Goal: Task Accomplishment & Management: Manage account settings

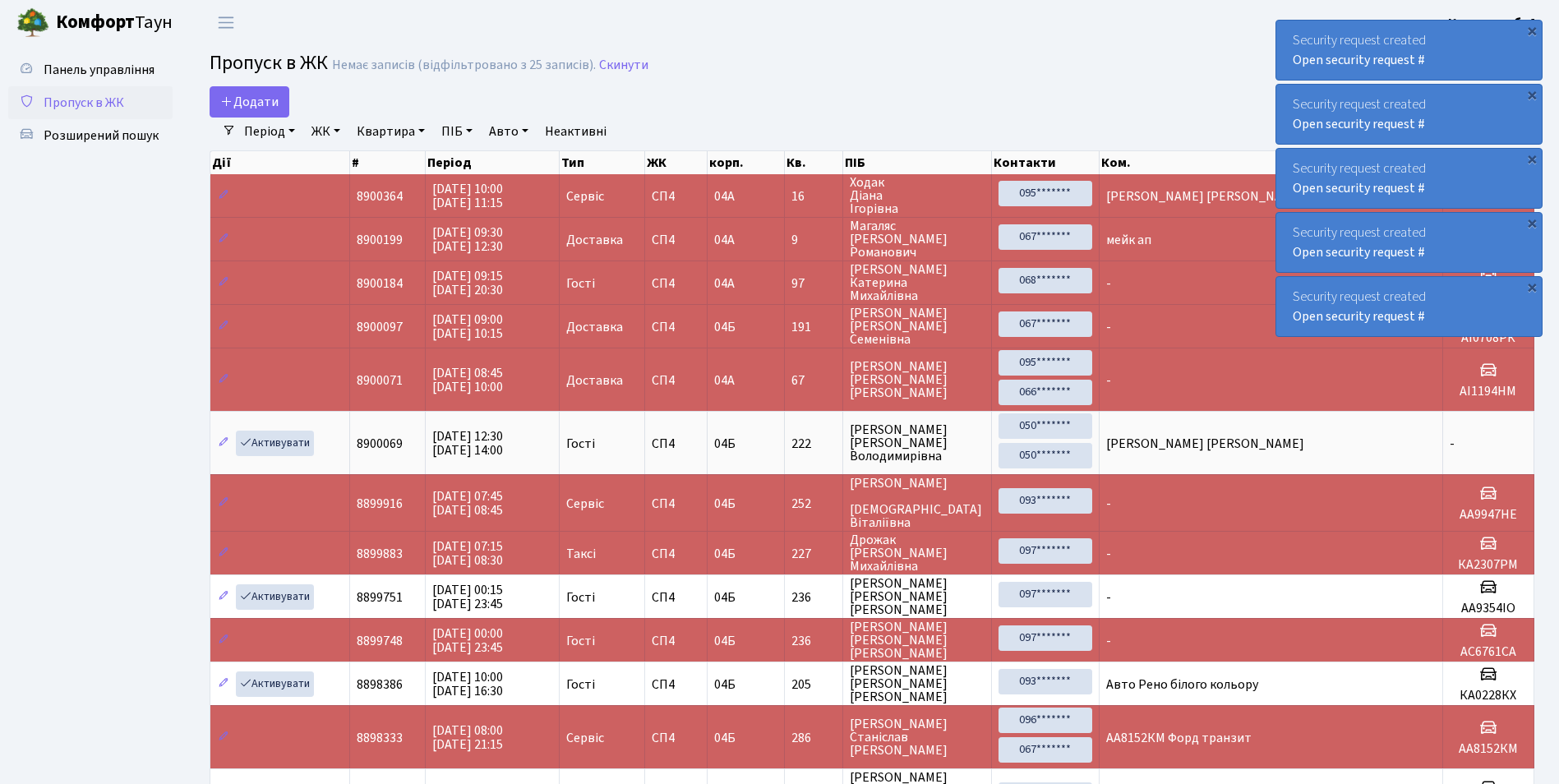
select select "25"
click at [1536, 286] on div "×" at bounding box center [1532, 286] width 17 height 16
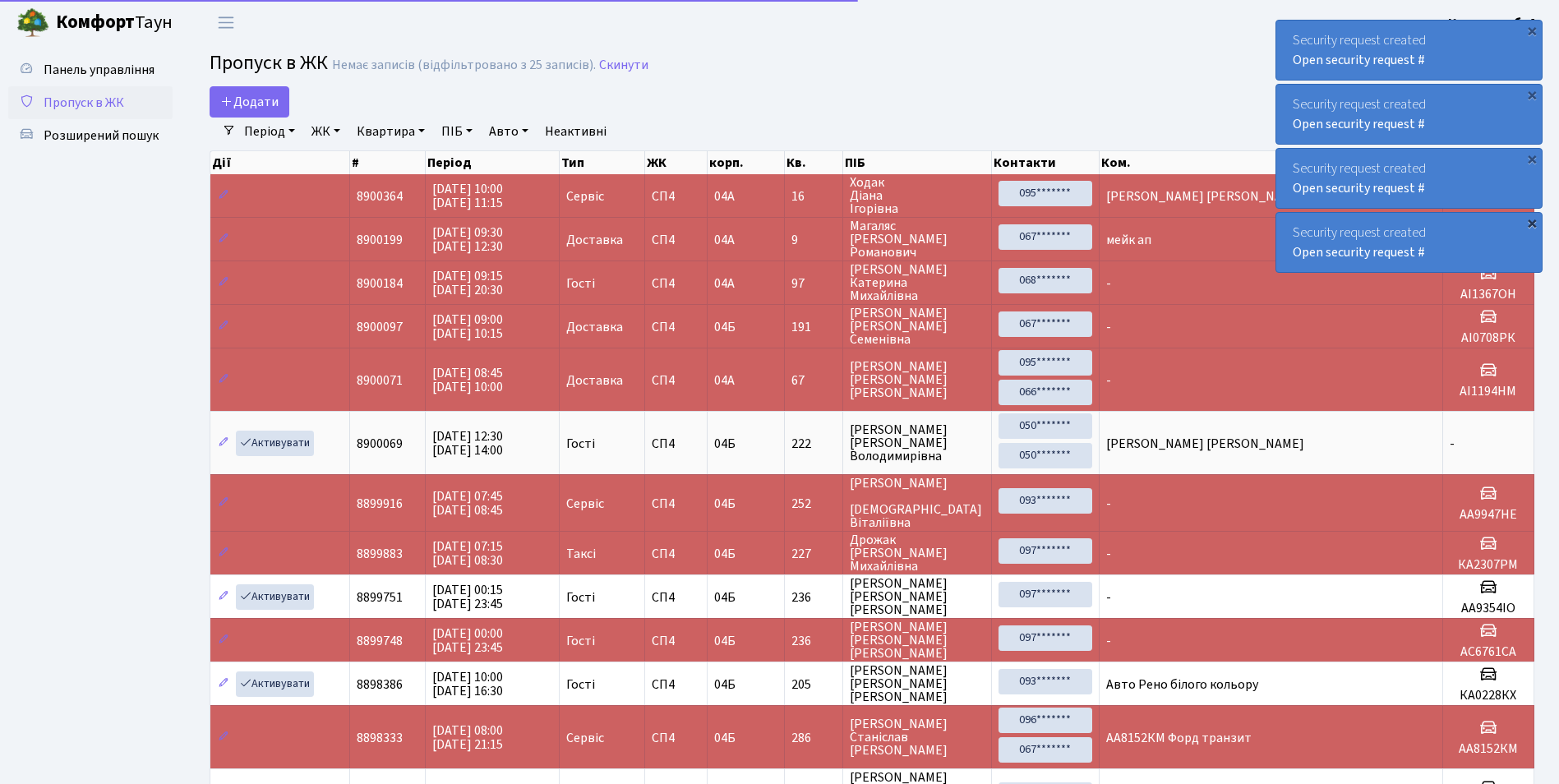
click at [1535, 221] on div "×" at bounding box center [1532, 222] width 17 height 16
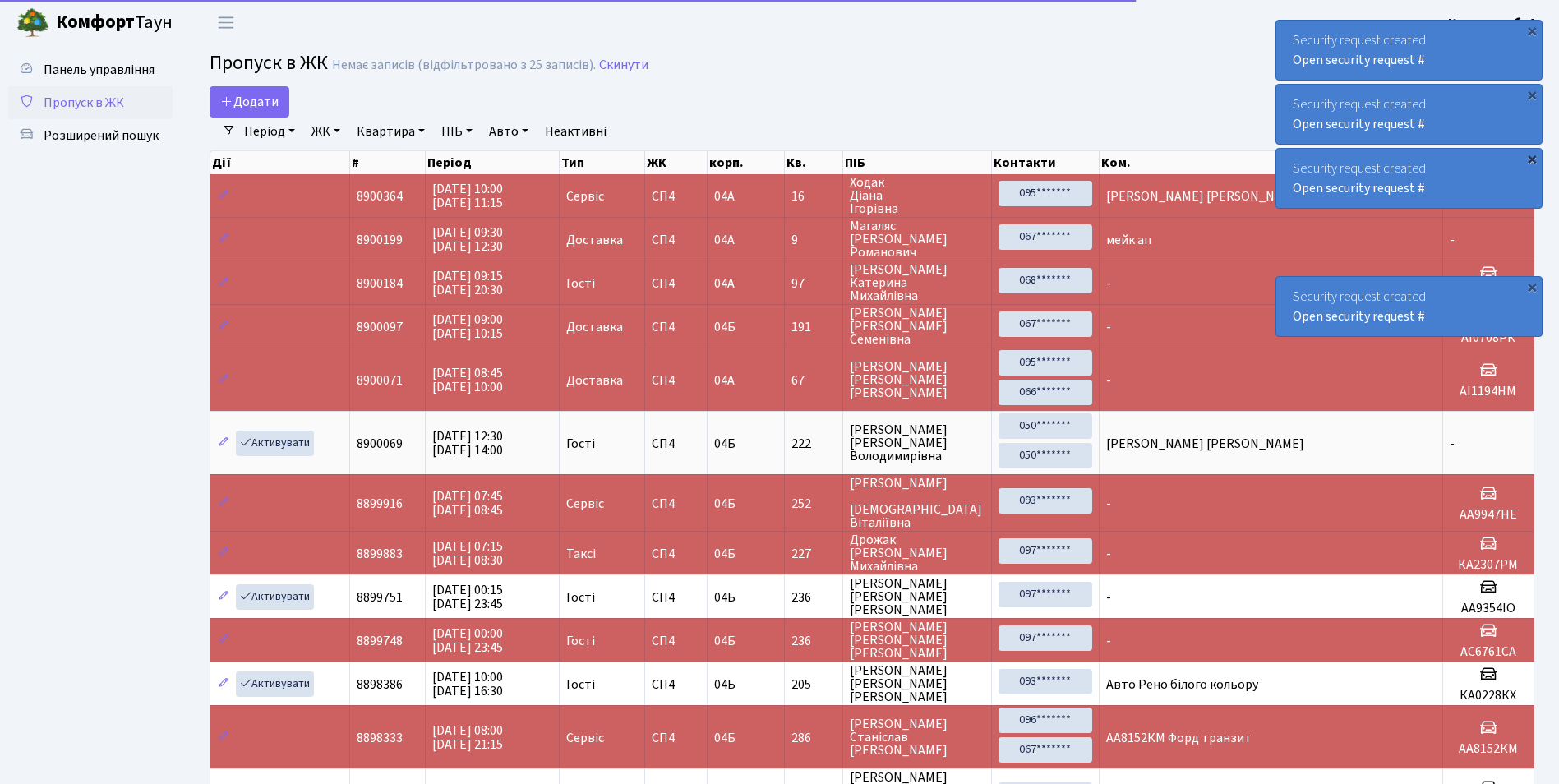
click at [1527, 158] on div "×" at bounding box center [1532, 158] width 17 height 16
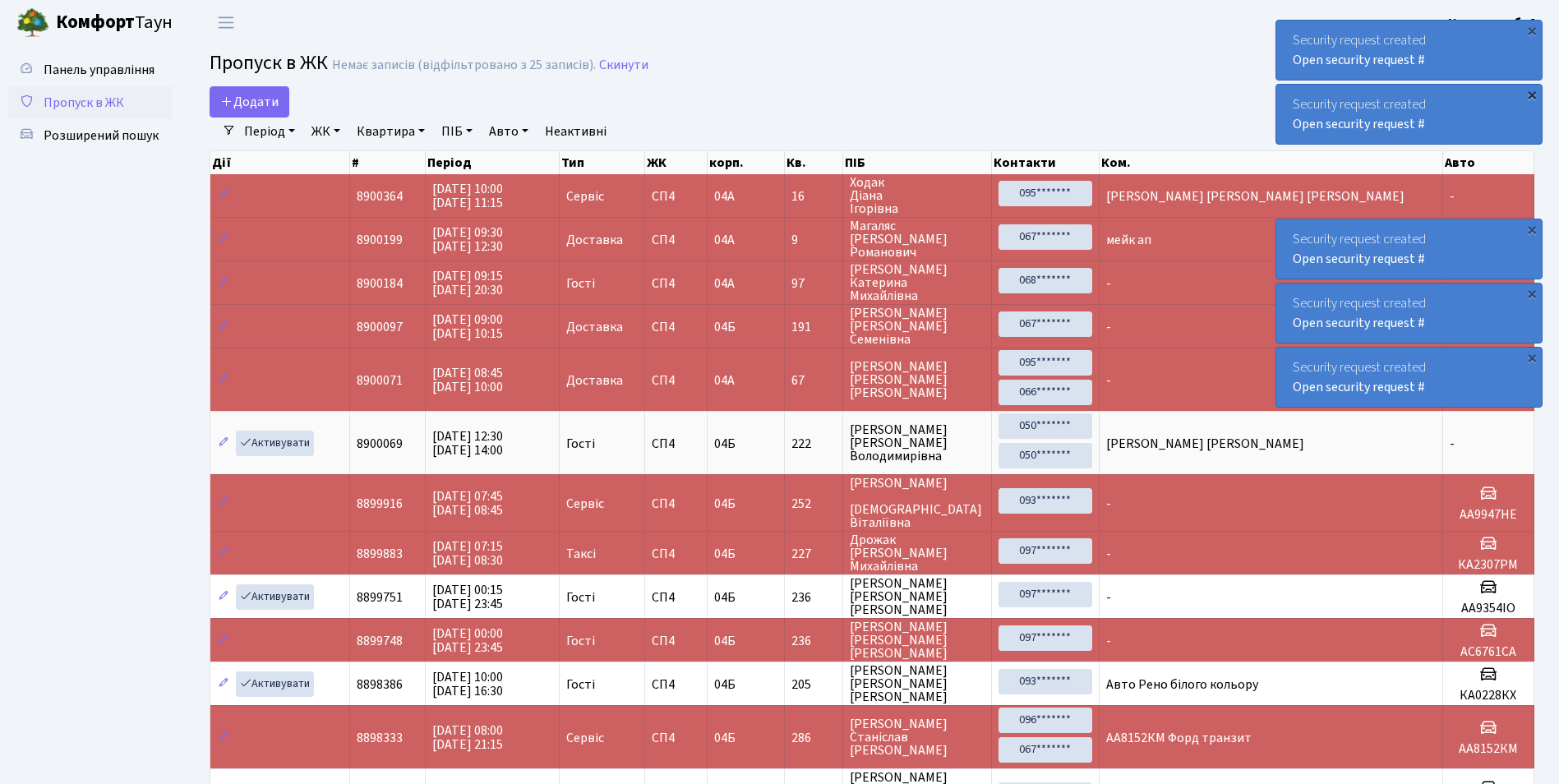
click at [1535, 98] on div "×" at bounding box center [1532, 94] width 17 height 16
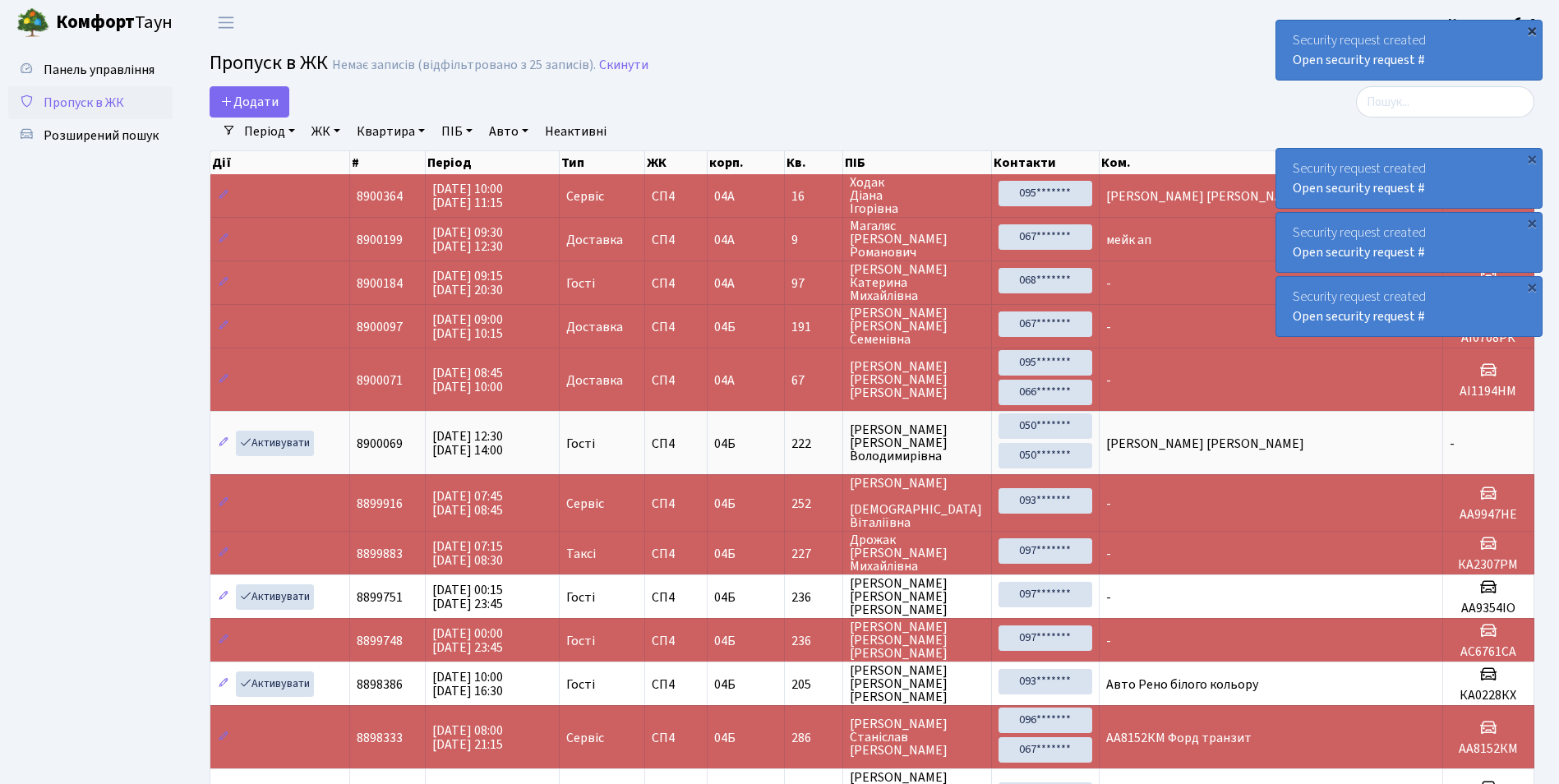
click at [1534, 24] on div "×" at bounding box center [1532, 30] width 17 height 16
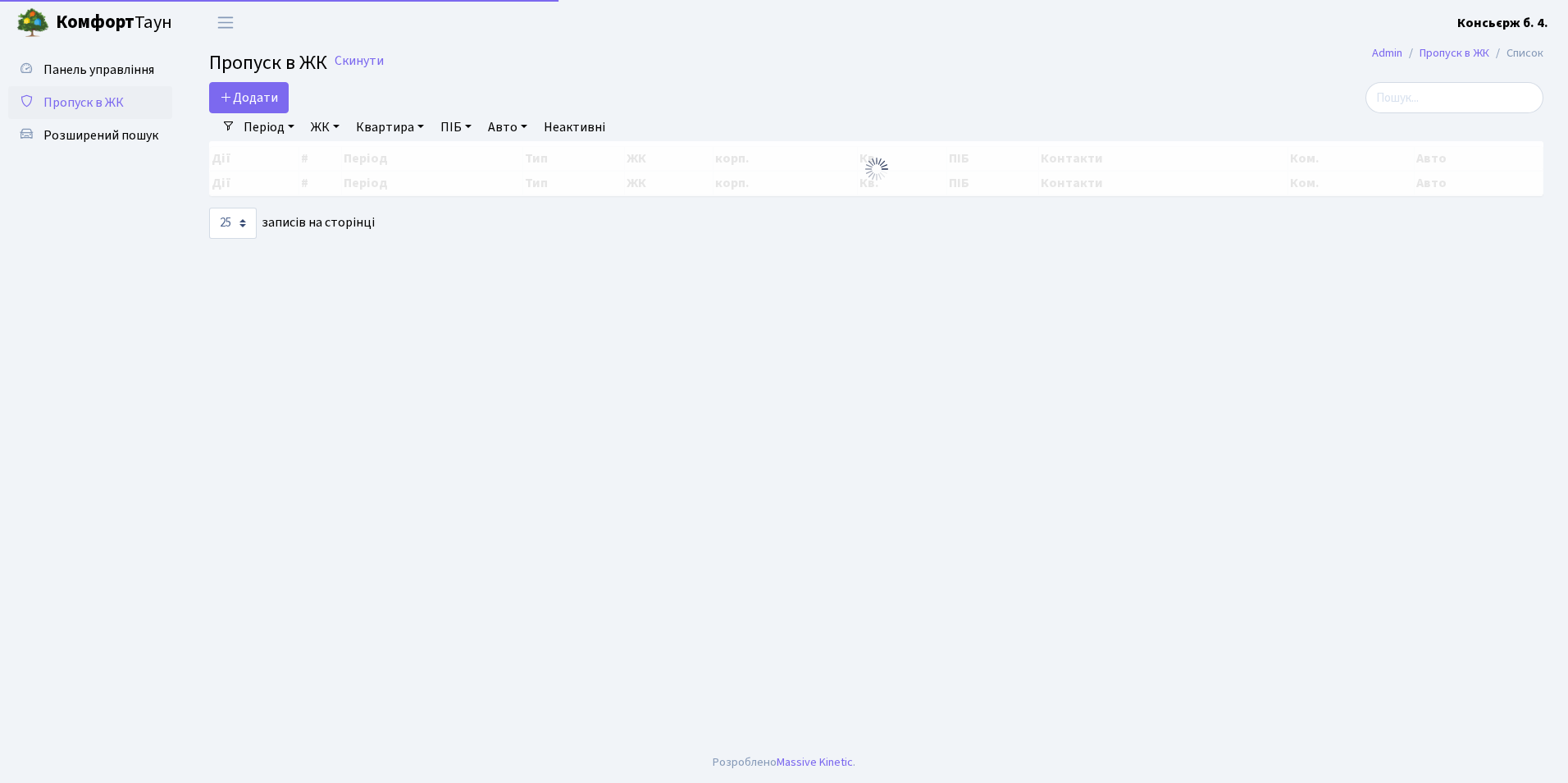
select select "25"
